Goal: Transaction & Acquisition: Purchase product/service

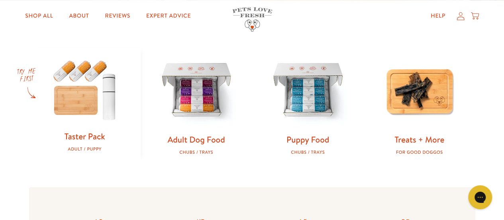
scroll to position [244, 0]
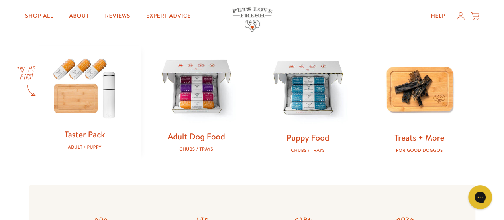
click at [188, 138] on link "Adult Dog Food" at bounding box center [195, 136] width 57 height 12
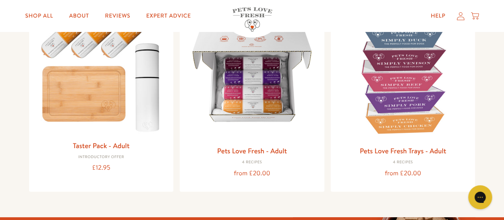
scroll to position [119, 0]
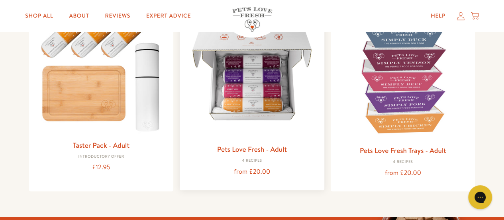
click at [240, 146] on link "Pets Love Fresh - Adult" at bounding box center [252, 149] width 70 height 10
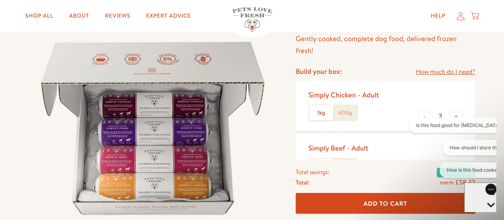
scroll to position [70, 0]
